Goal: Check status: Check status

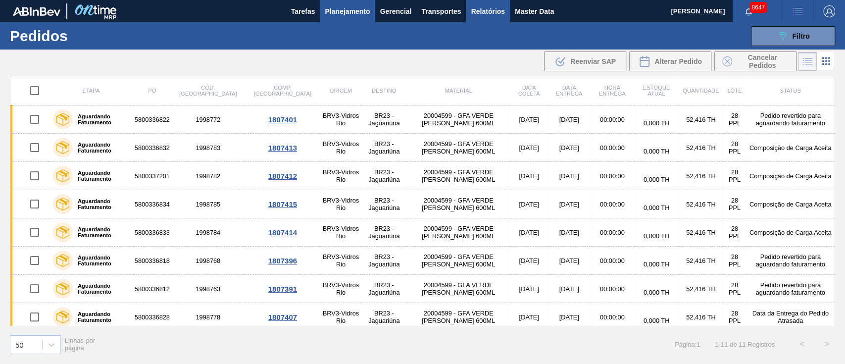
scroll to position [89, 0]
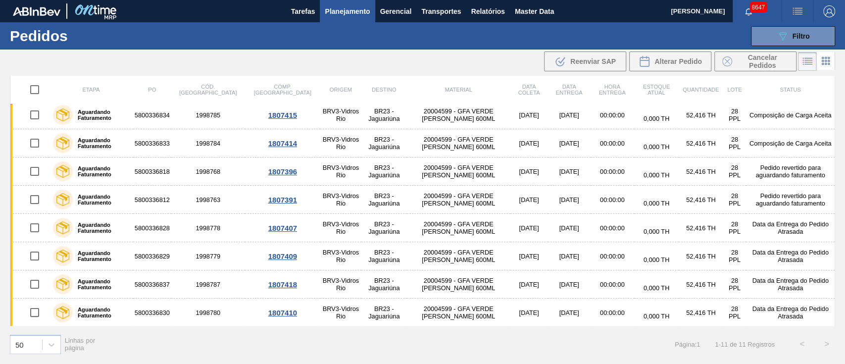
click at [353, 9] on span "Planejamento" at bounding box center [347, 11] width 45 height 12
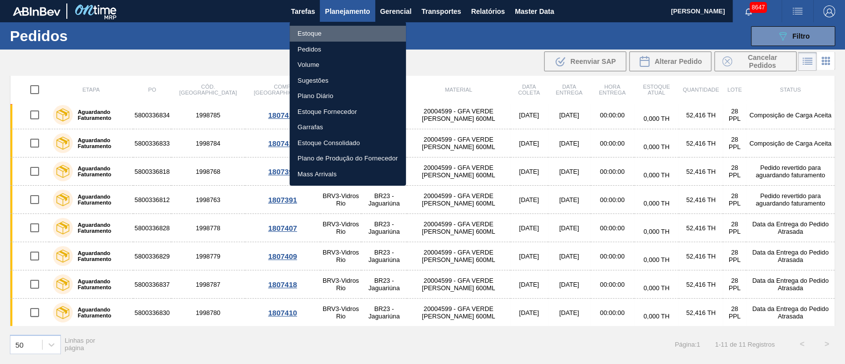
click at [313, 30] on li "Estoque" at bounding box center [348, 34] width 116 height 16
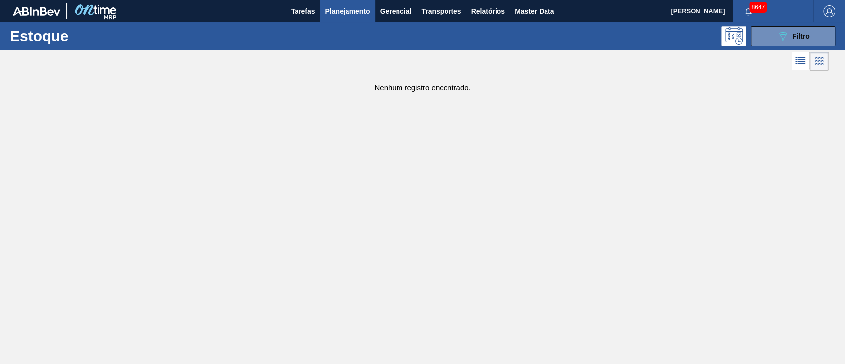
click at [346, 10] on span "Planejamento" at bounding box center [347, 11] width 45 height 12
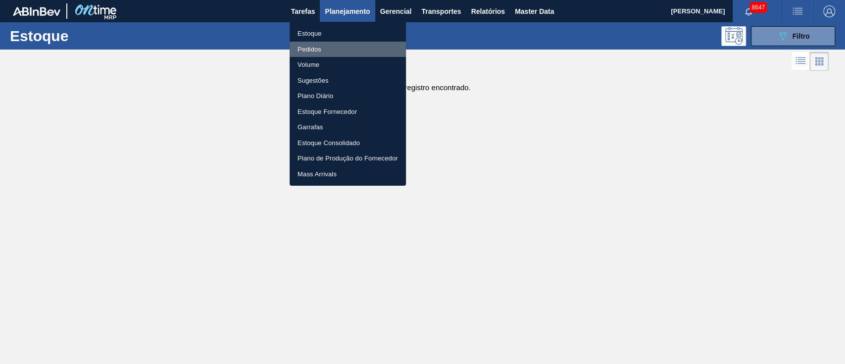
click at [323, 51] on li "Pedidos" at bounding box center [348, 50] width 116 height 16
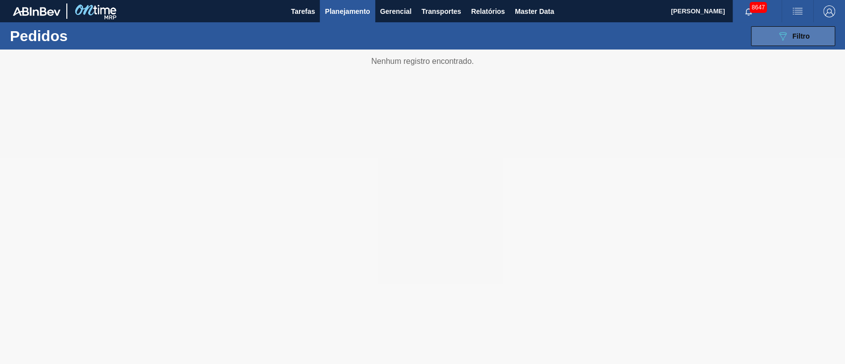
click at [765, 35] on button "089F7B8B-B2A5-4AFE-B5C0-19BA573D28AC Filtro" at bounding box center [793, 36] width 84 height 20
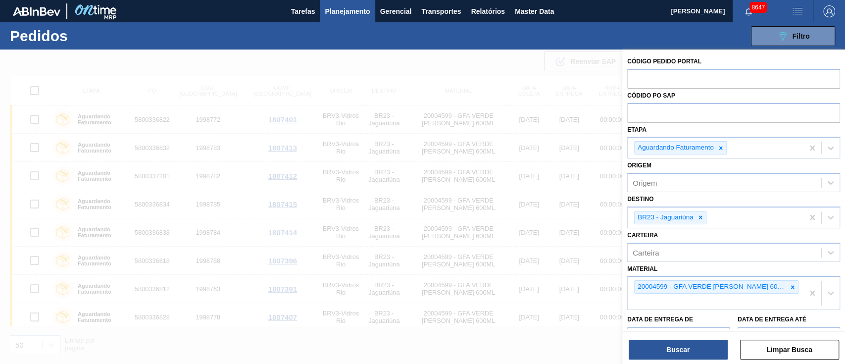
click at [697, 216] on icon at bounding box center [700, 217] width 7 height 7
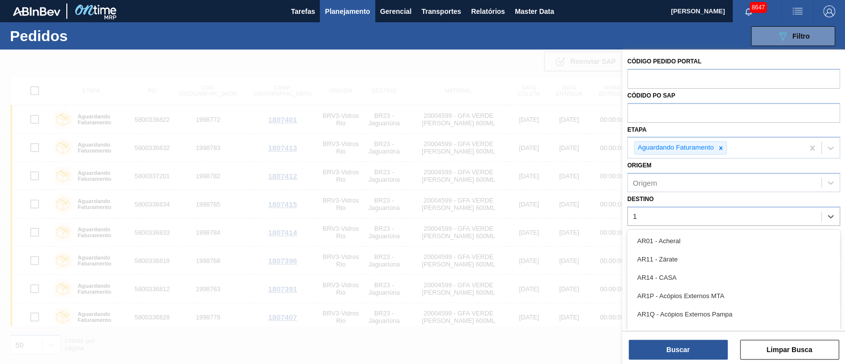
type input "19"
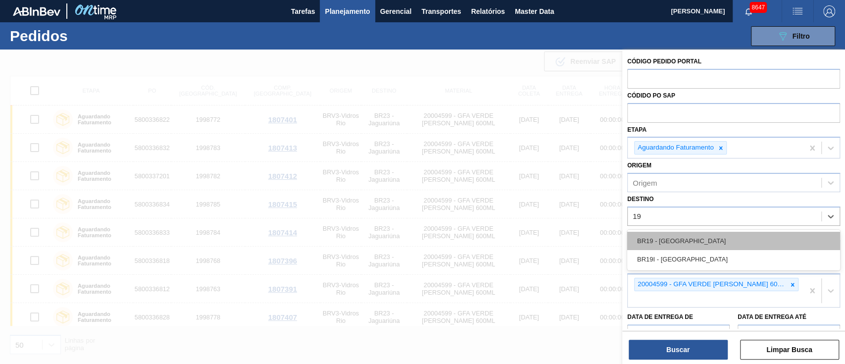
click at [687, 233] on div "BR19 - [GEOGRAPHIC_DATA]" at bounding box center [733, 241] width 213 height 18
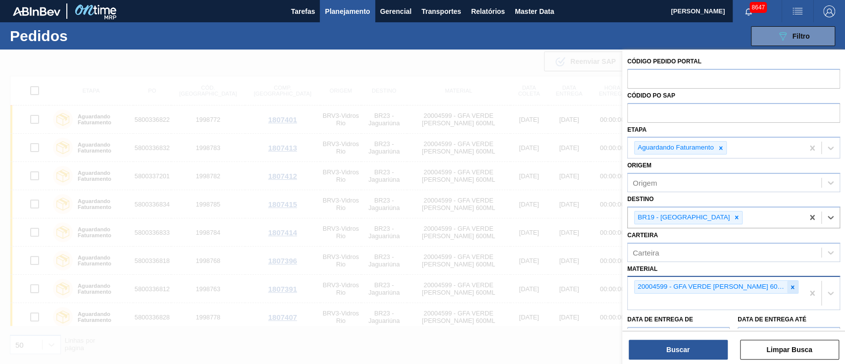
click at [789, 284] on icon at bounding box center [792, 287] width 7 height 7
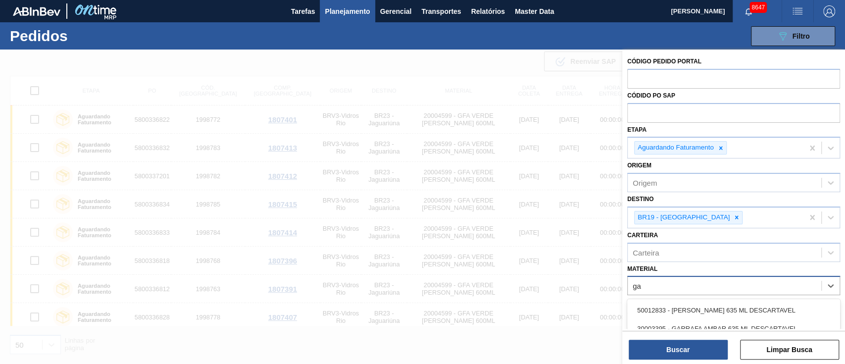
type input "g"
type input "2"
type input "30018"
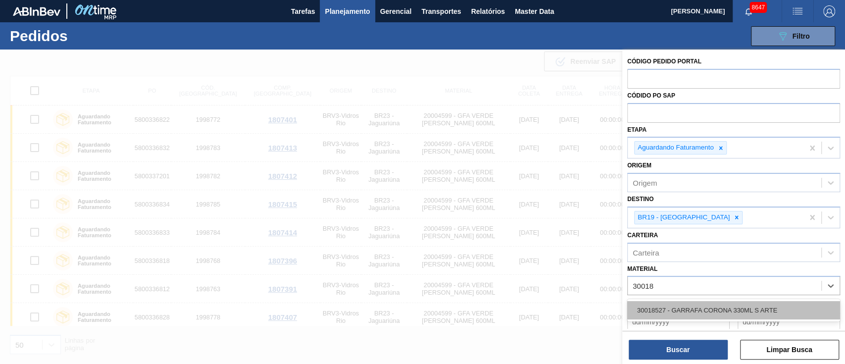
click at [669, 306] on div "30018527 - GARRAFA CORONA 330ML S ARTE" at bounding box center [733, 310] width 213 height 18
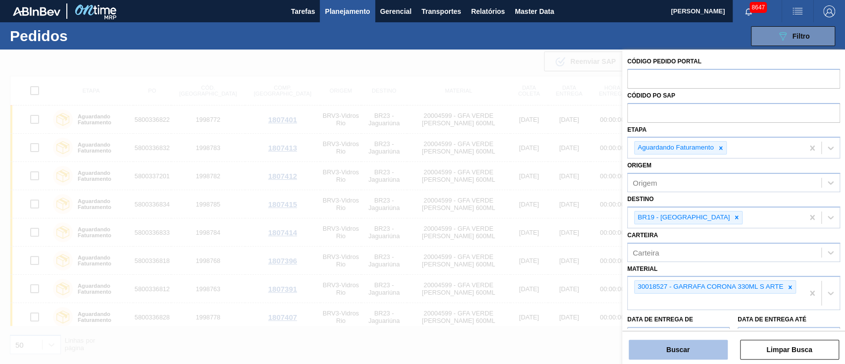
click at [669, 348] on button "Buscar" at bounding box center [678, 350] width 99 height 20
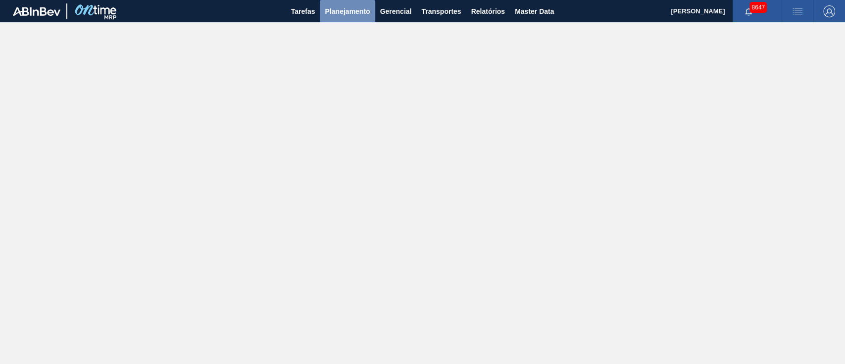
click at [350, 3] on button "Planejamento" at bounding box center [347, 11] width 55 height 22
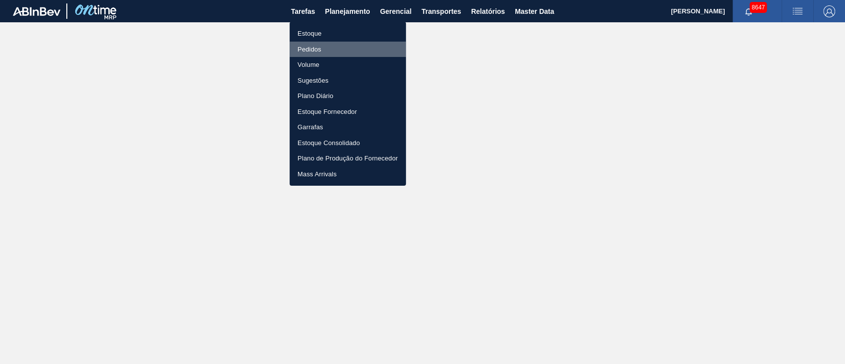
click at [314, 49] on li "Pedidos" at bounding box center [348, 50] width 116 height 16
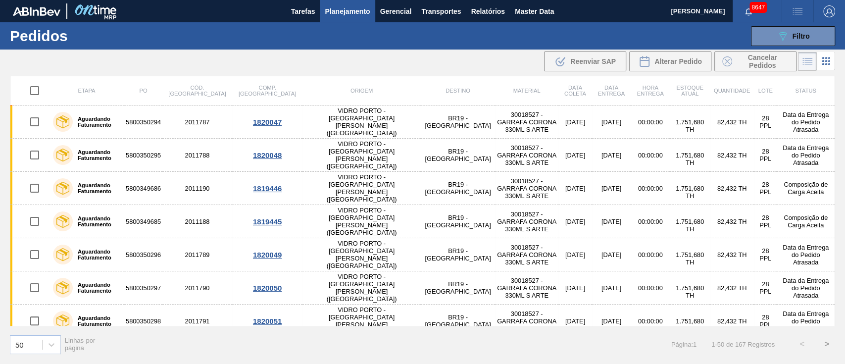
click at [841, 301] on div "Etapa PO Cód. Pedido Comp. Carga Origem Destino Material Data [PERSON_NAME] Dat…" at bounding box center [422, 219] width 845 height 287
drag, startPoint x: 838, startPoint y: 308, endPoint x: 837, endPoint y: 314, distance: 6.0
click at [837, 314] on div "Etapa PO Cód. Pedido Comp. Carga Origem Destino Material Data [PERSON_NAME] Dat…" at bounding box center [422, 219] width 845 height 287
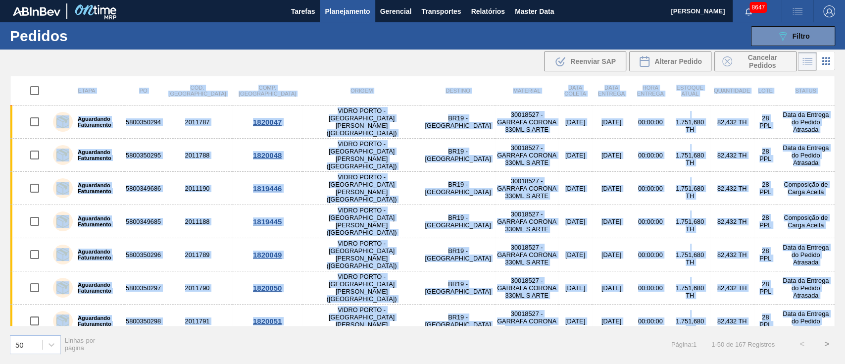
click at [837, 314] on div "Etapa PO Cód. Pedido Comp. Carga Origem Destino Material Data [PERSON_NAME] Dat…" at bounding box center [422, 219] width 845 height 287
click at [840, 312] on div "Etapa PO Cód. Pedido Comp. Carga Origem Destino Material Data [PERSON_NAME] Dat…" at bounding box center [422, 219] width 845 height 287
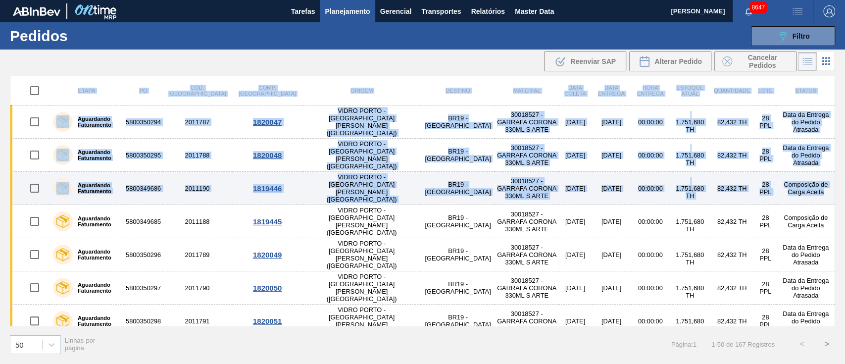
drag, startPoint x: 836, startPoint y: 107, endPoint x: 832, endPoint y: 161, distance: 54.1
click at [832, 161] on div "Etapa PO Cód. Pedido Comp. Carga Origem Destino Material Data [PERSON_NAME] Dat…" at bounding box center [422, 219] width 845 height 287
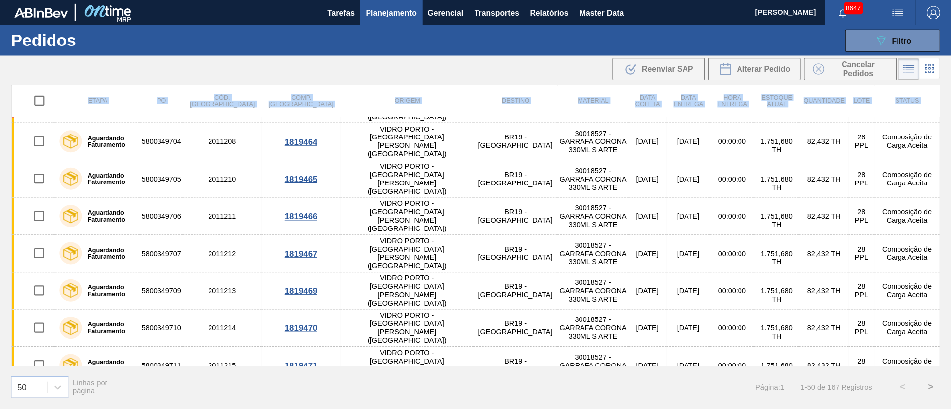
scroll to position [851, 0]
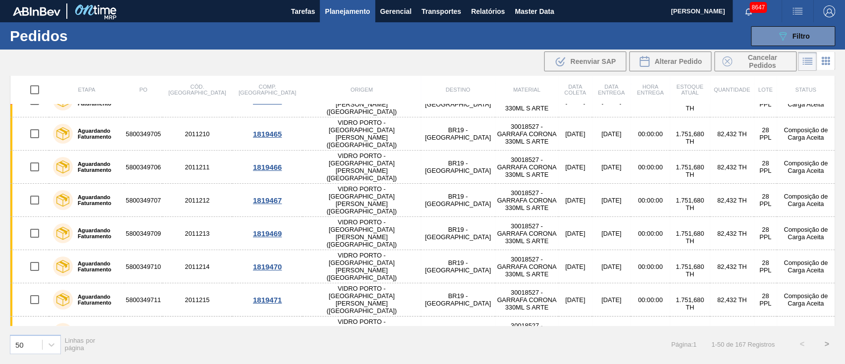
click at [631, 101] on th "Hora Entrega" at bounding box center [650, 89] width 39 height 29
click at [844, 246] on div "Etapa PO Cód. Pedido Comp. Carga Origem Destino Material Data [PERSON_NAME] Dat…" at bounding box center [422, 219] width 845 height 287
click at [844, 106] on div "Etapa PO Cód. Pedido Comp. Carga Origem Destino Material Data [PERSON_NAME] Dat…" at bounding box center [422, 219] width 845 height 287
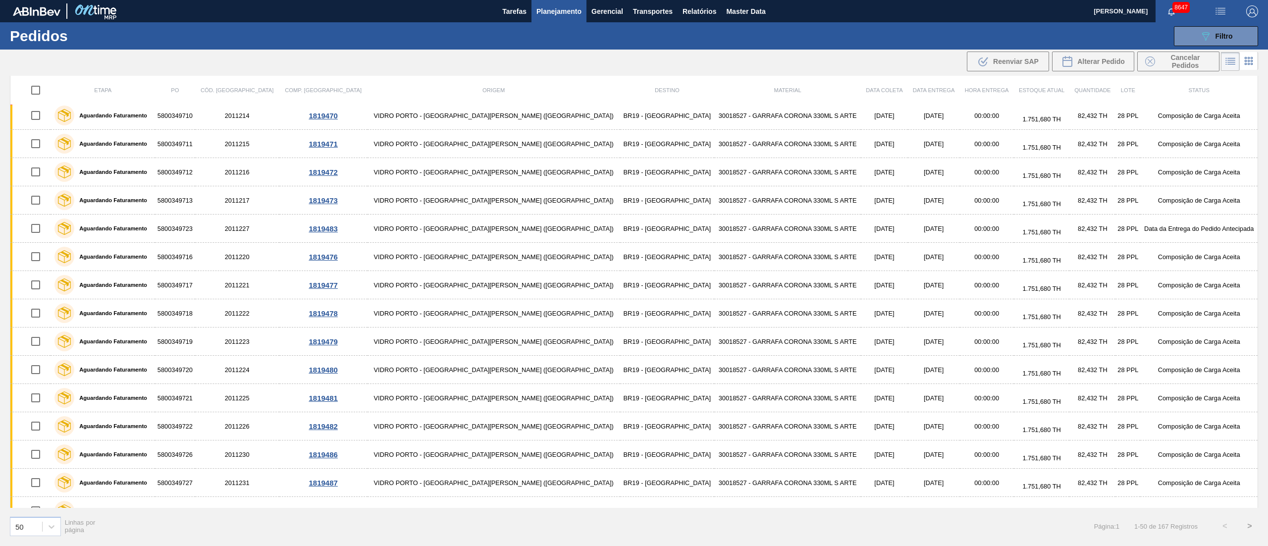
drag, startPoint x: 844, startPoint y: 26, endPoint x: 717, endPoint y: 64, distance: 132.5
click at [717, 64] on div ".b{fill:var(--color-action-default)} Reenviar SAP Alterar Pedido Cancelar Pedid…" at bounding box center [634, 62] width 1268 height 24
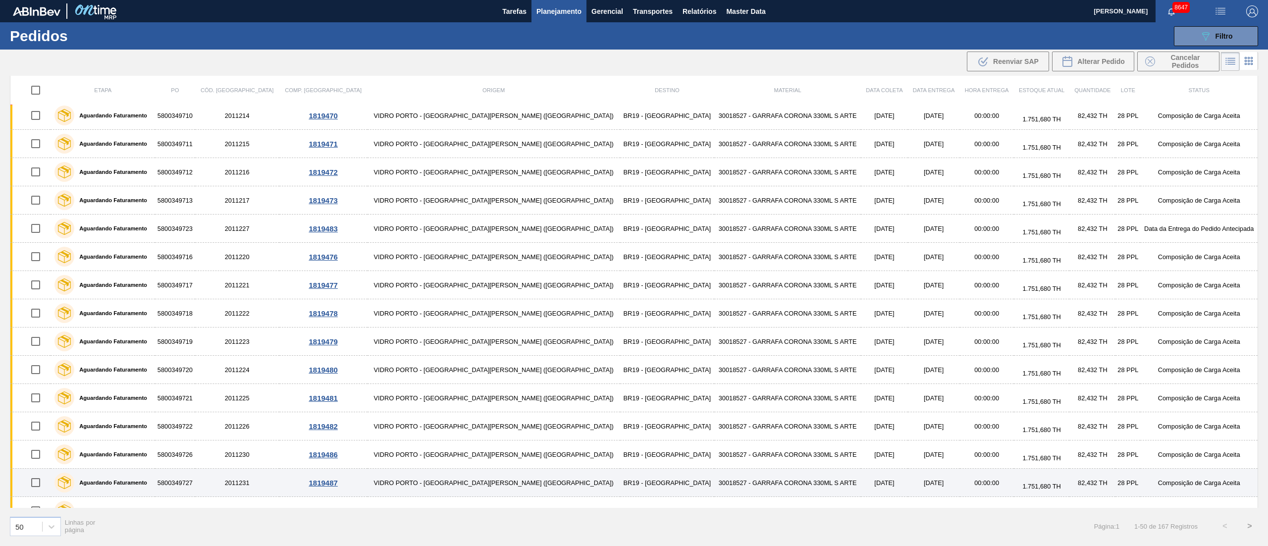
click at [845, 363] on td "Composição de Carga Aceita" at bounding box center [1198, 482] width 117 height 28
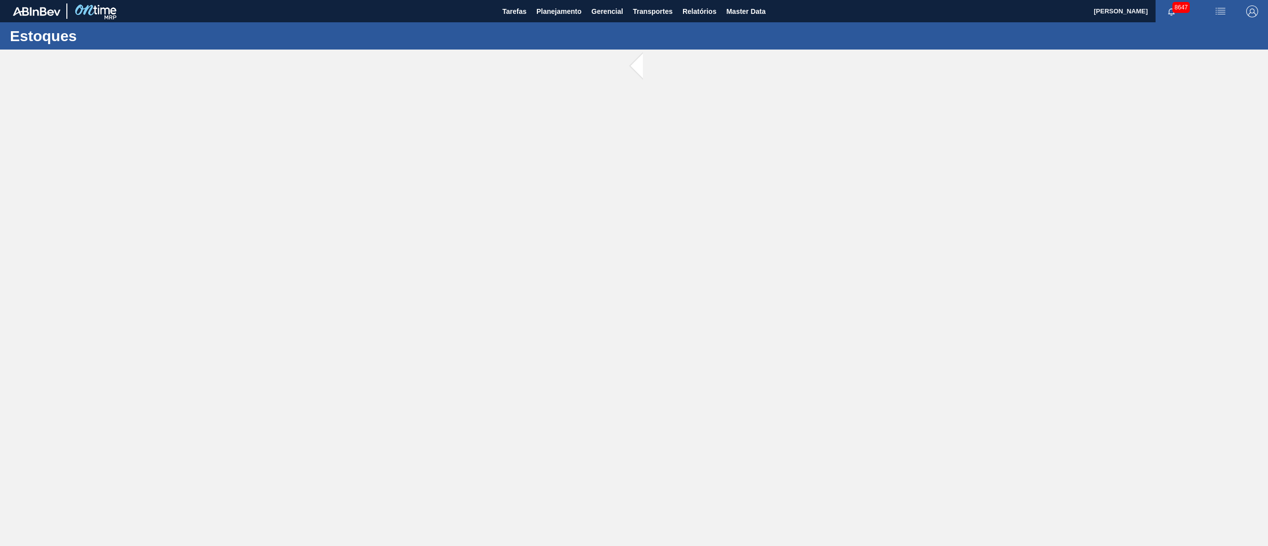
click at [845, 363] on main "Tarefas Planejamento Gerencial Transportes Relatórios Master Data [PERSON_NAME]…" at bounding box center [634, 273] width 1268 height 546
click at [845, 65] on div at bounding box center [634, 298] width 1268 height 496
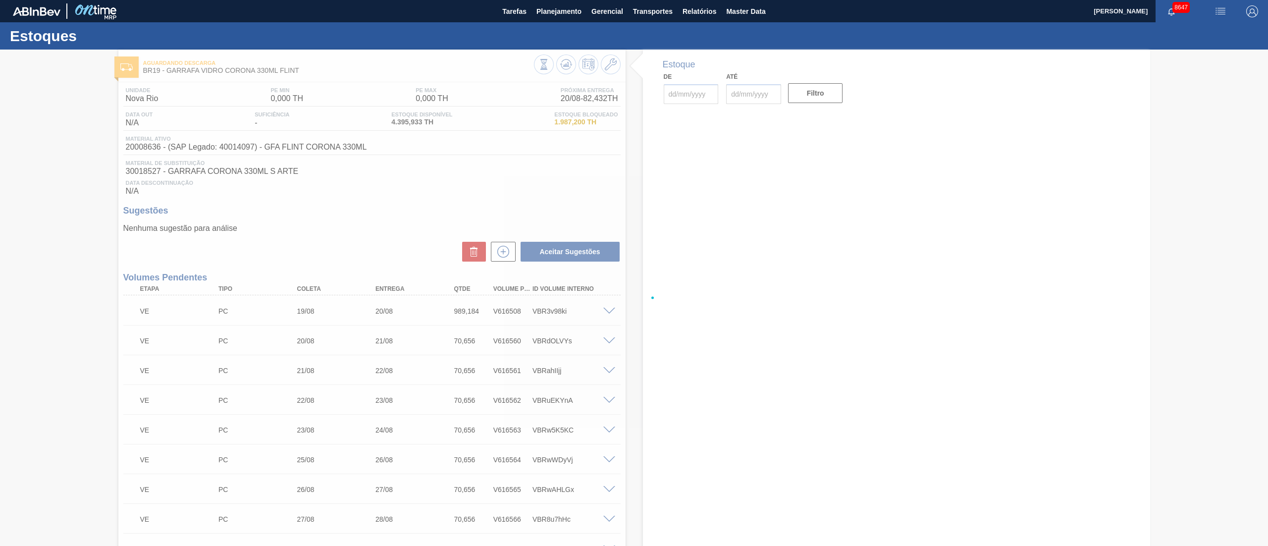
click at [845, 363] on div at bounding box center [634, 298] width 1268 height 496
type input "[DATE]"
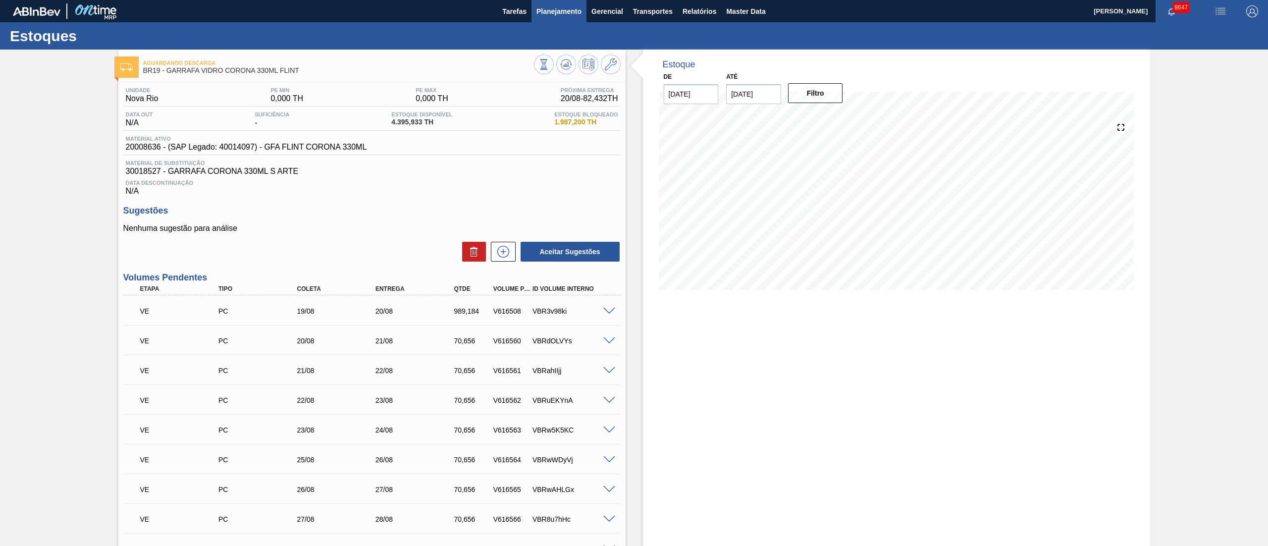
click at [548, 4] on button "Planejamento" at bounding box center [558, 11] width 55 height 22
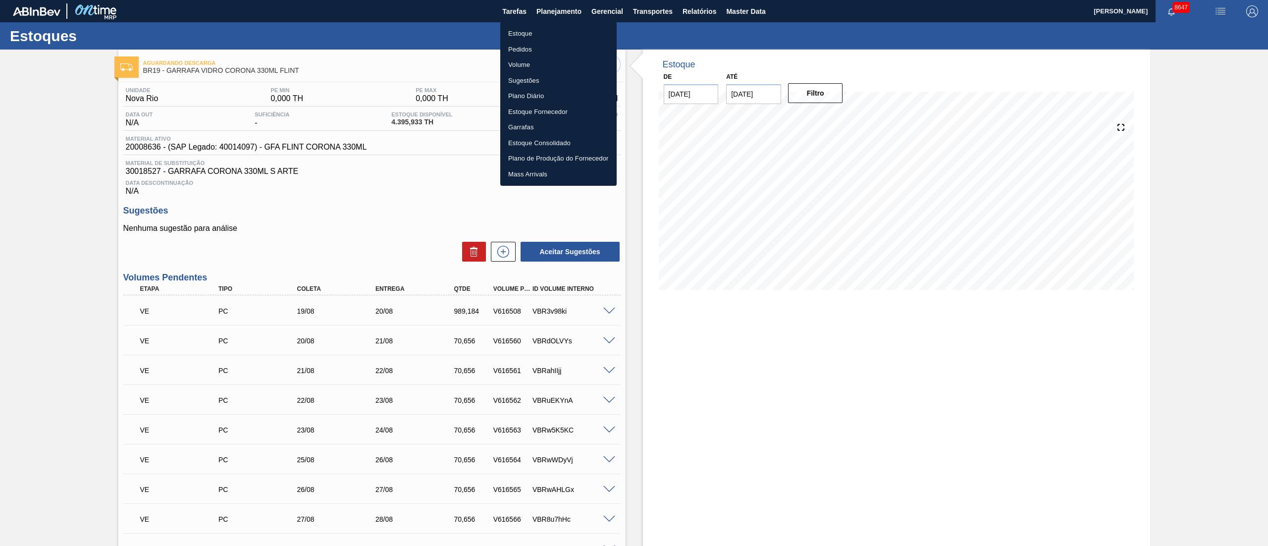
click at [527, 46] on li "Pedidos" at bounding box center [558, 50] width 116 height 16
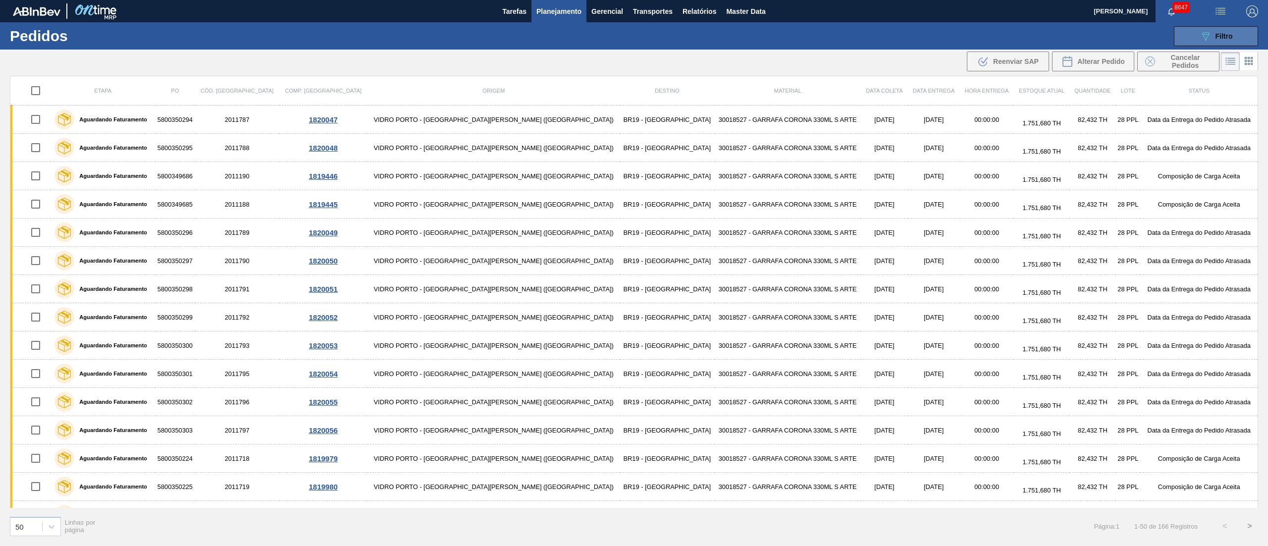
click at [845, 27] on button "089F7B8B-B2A5-4AFE-B5C0-19BA573D28AC Filtro" at bounding box center [1216, 36] width 84 height 20
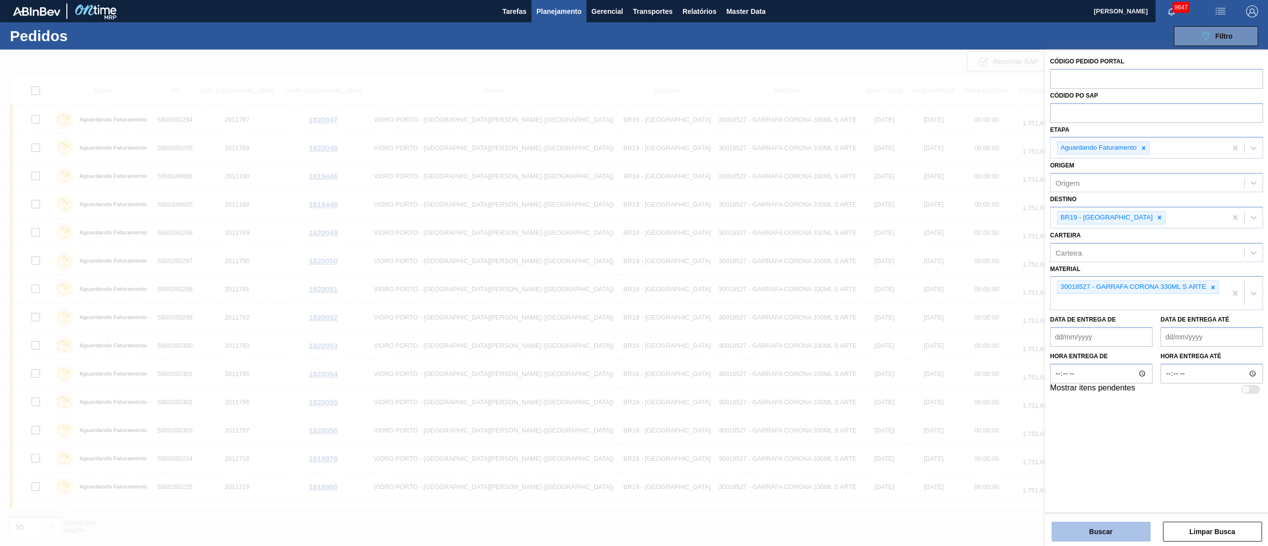
click at [845, 363] on button "Buscar" at bounding box center [1100, 531] width 99 height 20
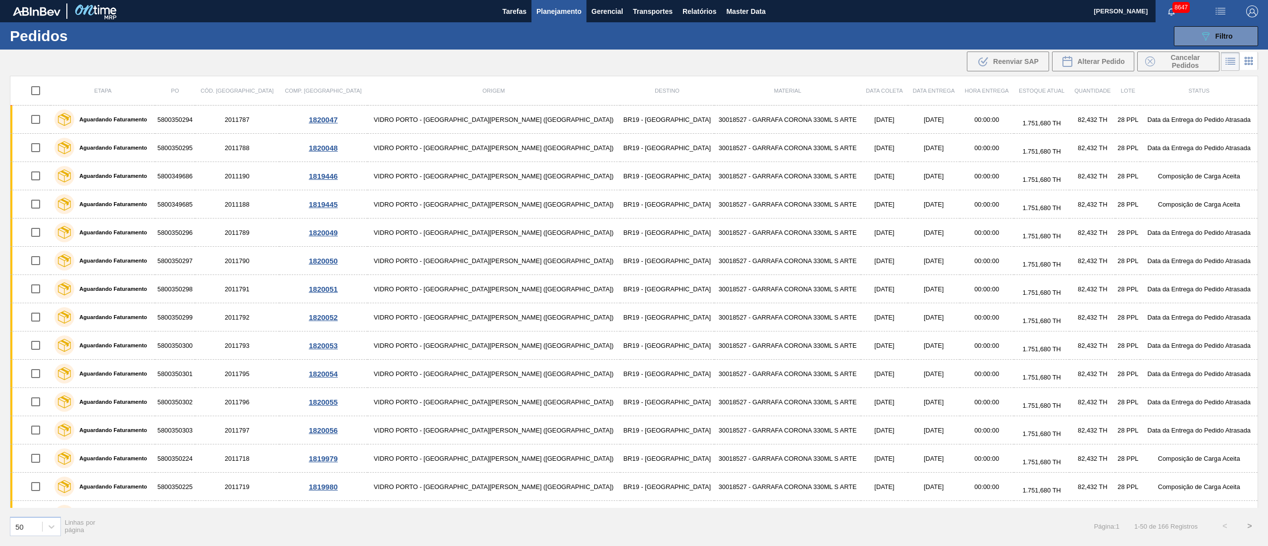
click at [667, 69] on div ".b{fill:var(--color-action-default)} Reenviar SAP Alterar Pedido Cancelar Pedid…" at bounding box center [634, 62] width 1268 height 24
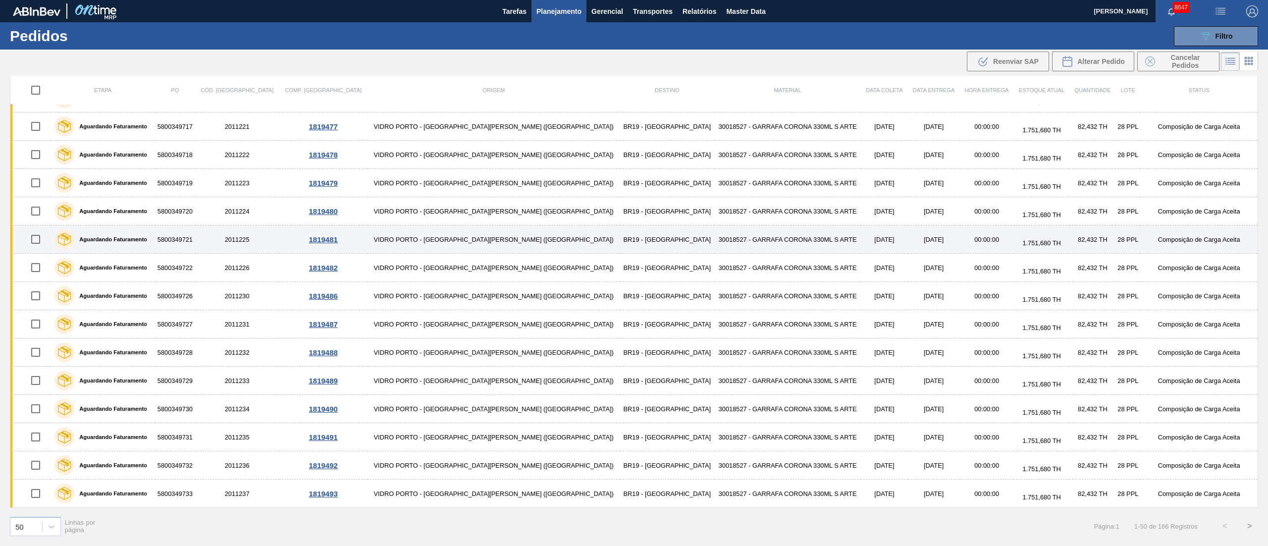
scroll to position [1017, 0]
